Goal: Check status: Check status

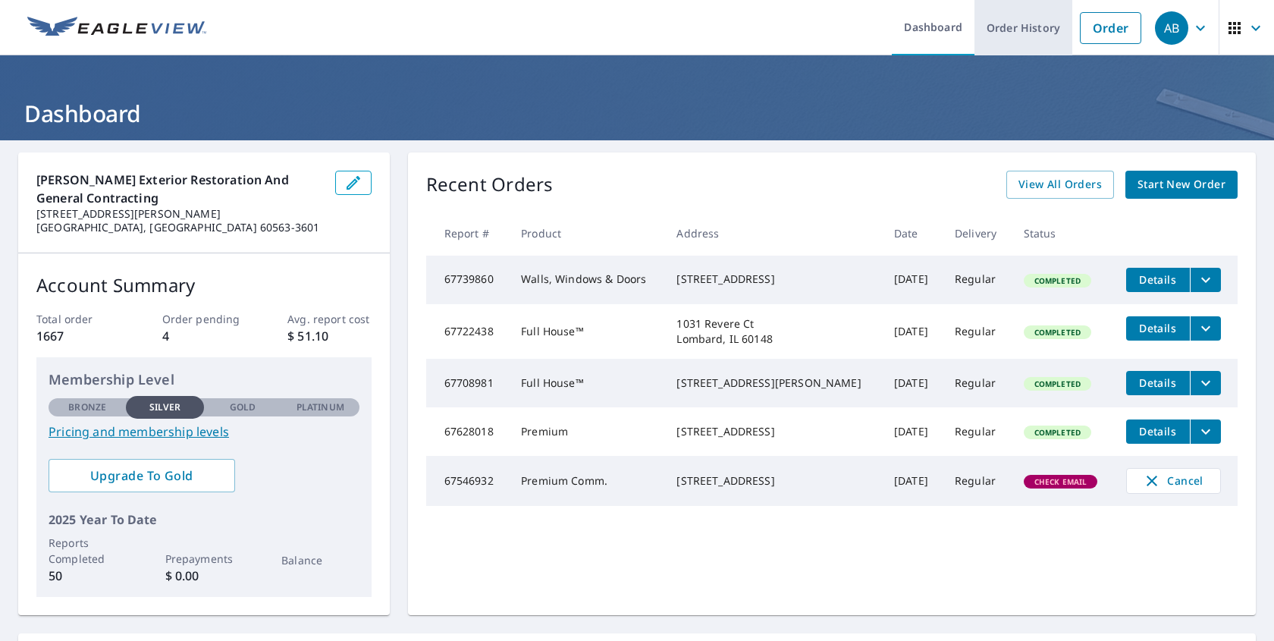
click at [1021, 30] on link "Order History" at bounding box center [1023, 27] width 98 height 55
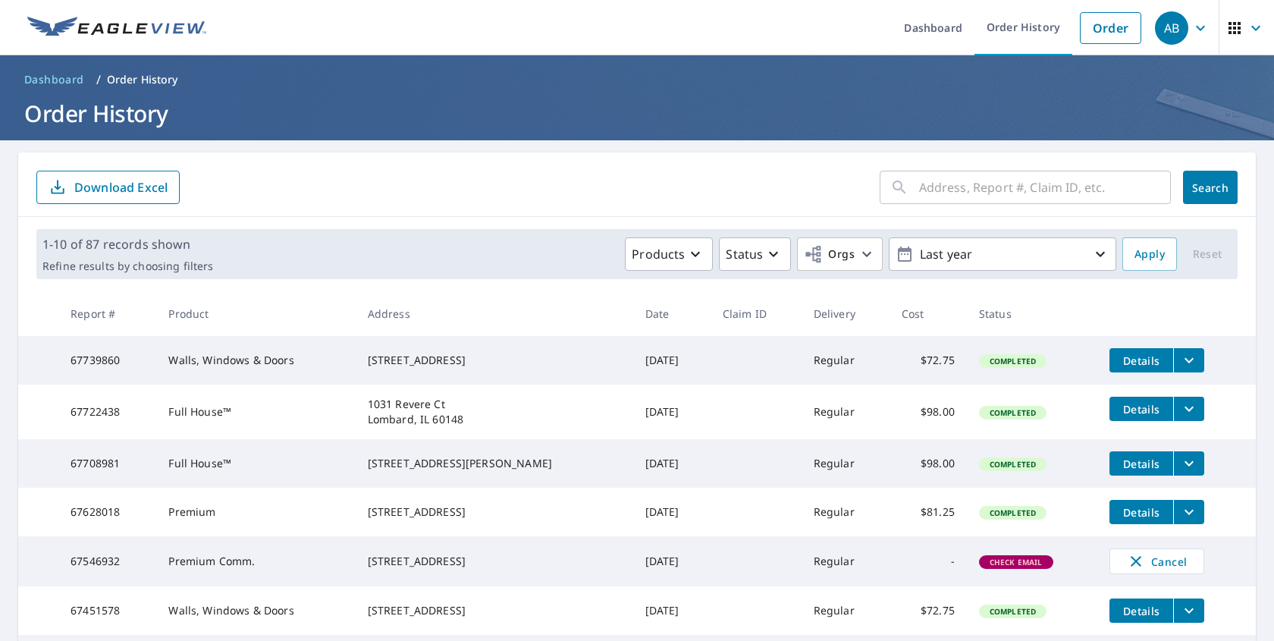
click at [1031, 199] on input "text" at bounding box center [1045, 187] width 252 height 42
type input "1040"
click button "Search" at bounding box center [1210, 187] width 55 height 33
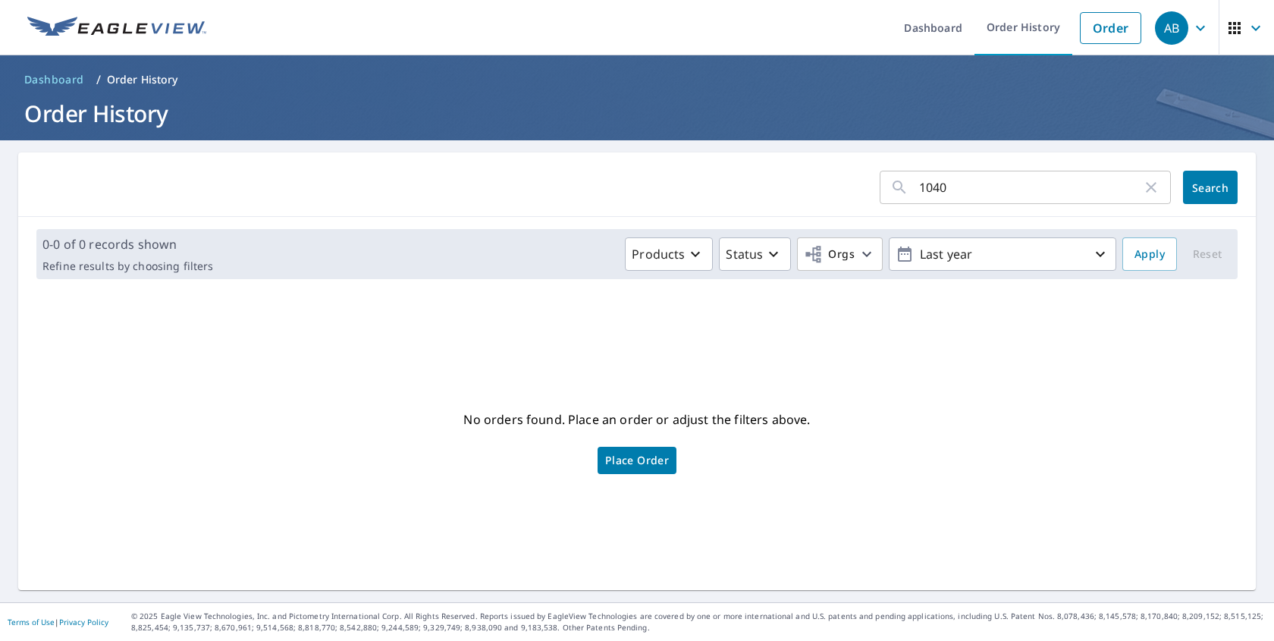
click at [988, 184] on input "1040" at bounding box center [1030, 187] width 223 height 42
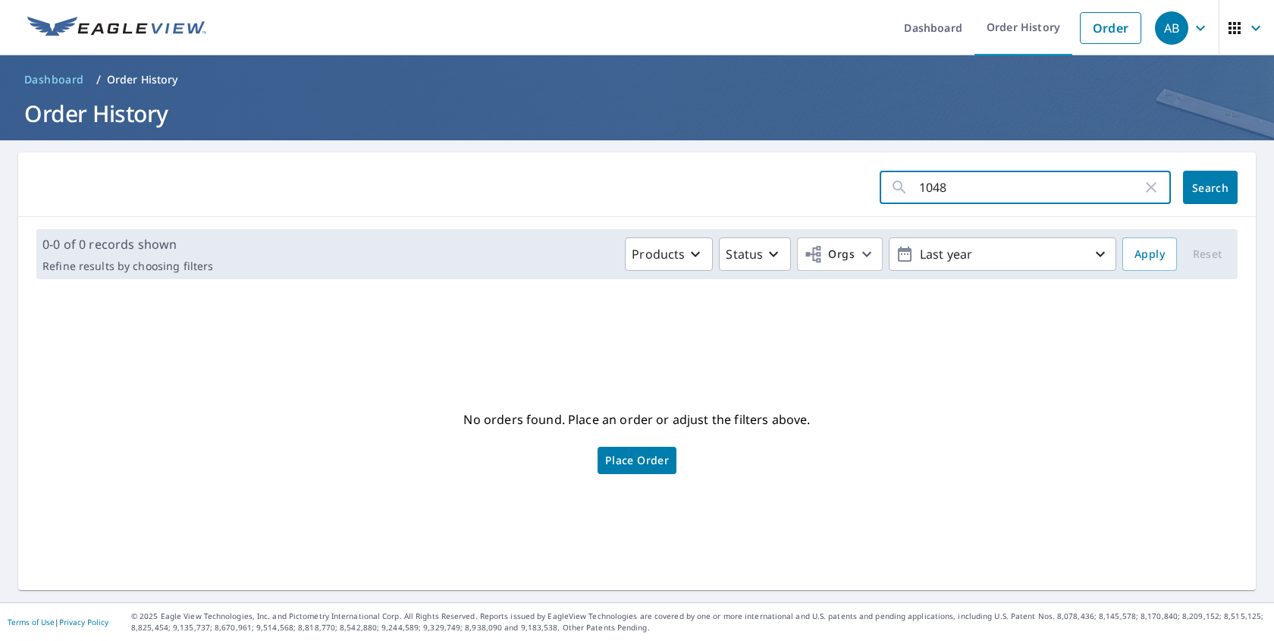
type input "1048"
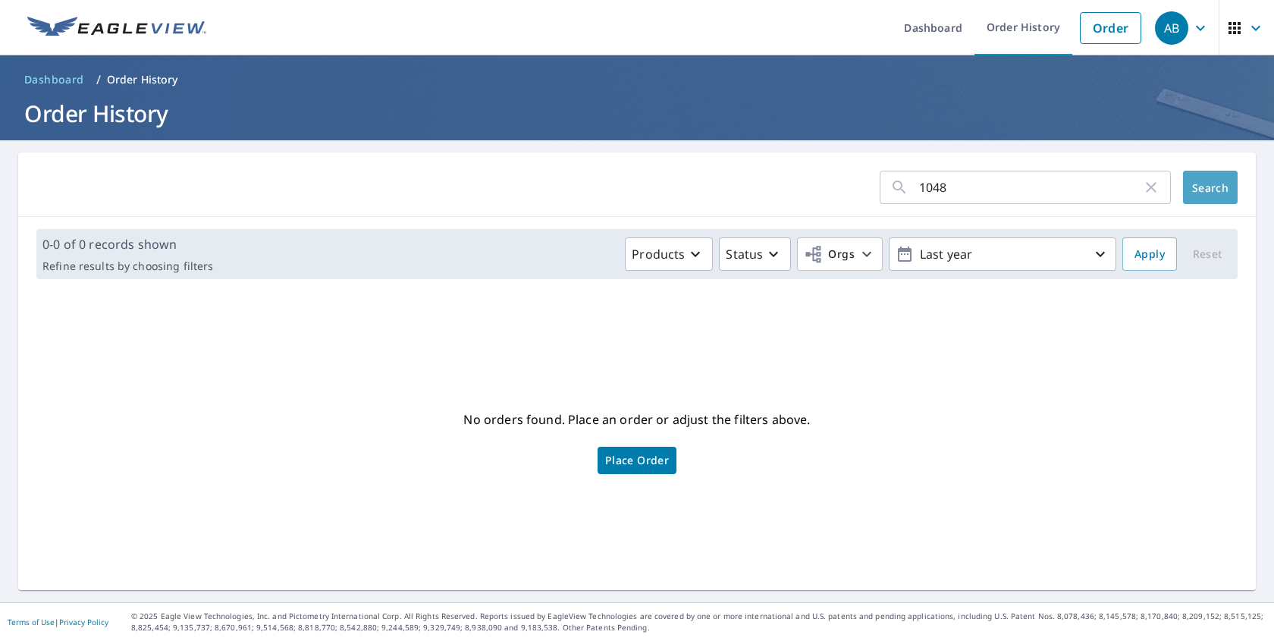
click at [1210, 171] on button "Search" at bounding box center [1210, 187] width 55 height 33
